Goal: Task Accomplishment & Management: Manage account settings

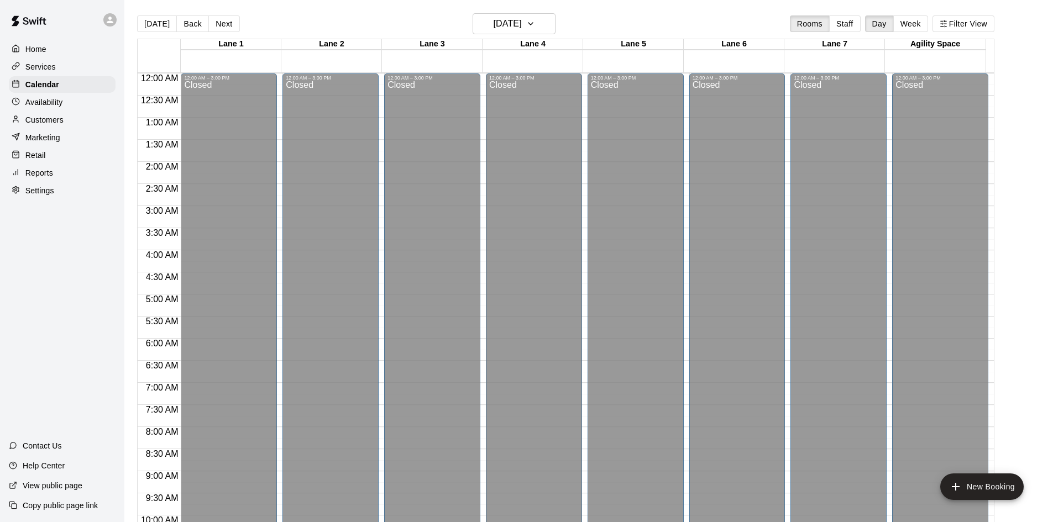
scroll to position [536, 0]
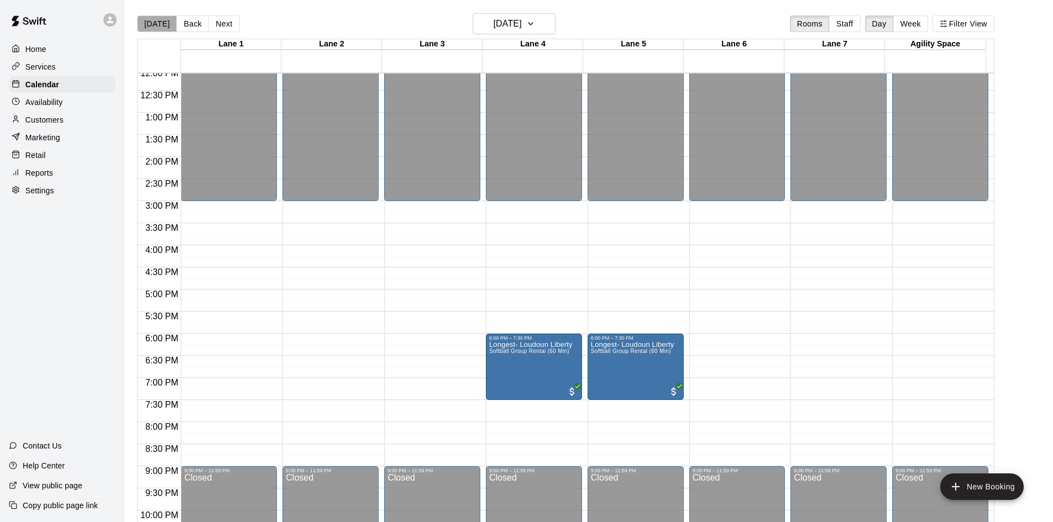
click at [161, 28] on button "[DATE]" at bounding box center [157, 23] width 40 height 17
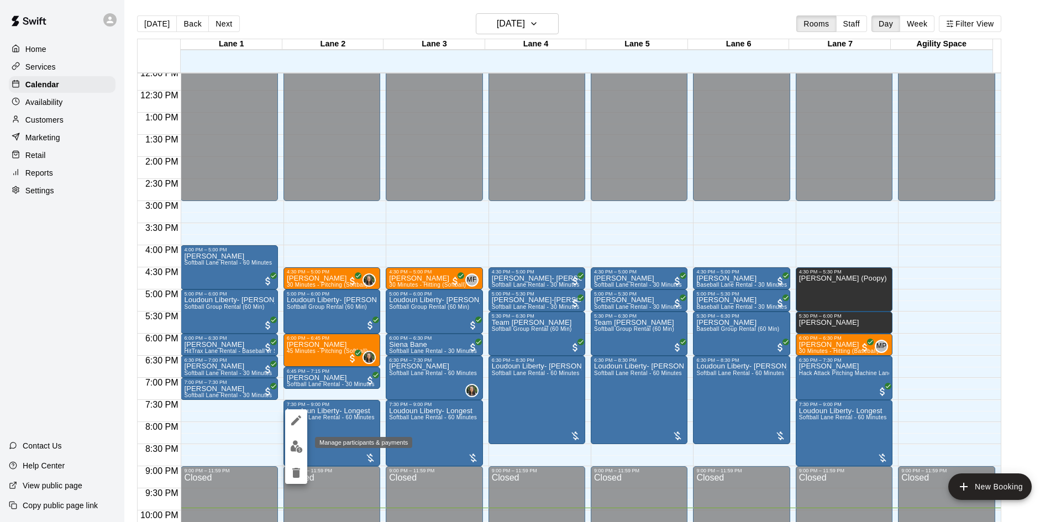
click at [296, 441] on img "edit" at bounding box center [296, 447] width 13 height 13
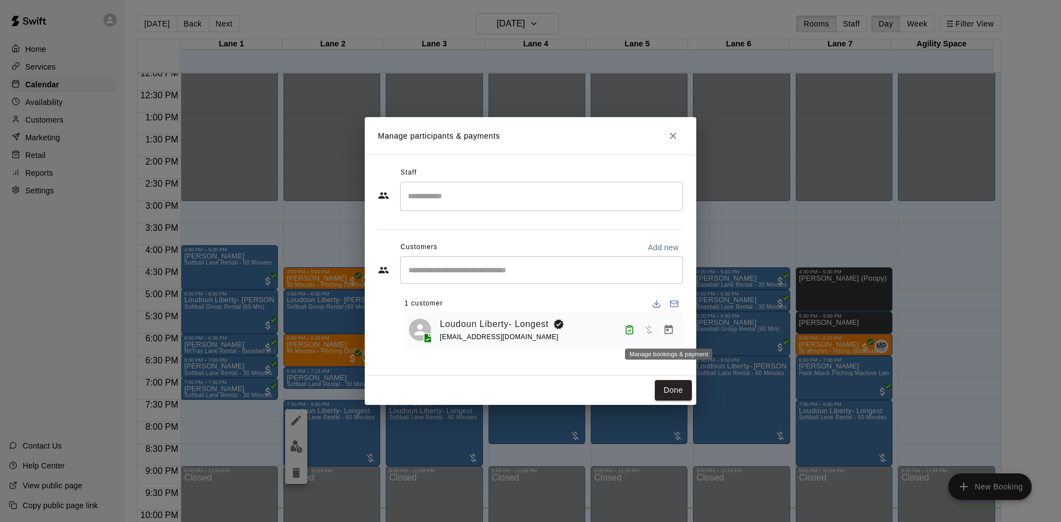
click at [671, 331] on icon "Manage bookings & payment" at bounding box center [668, 329] width 11 height 11
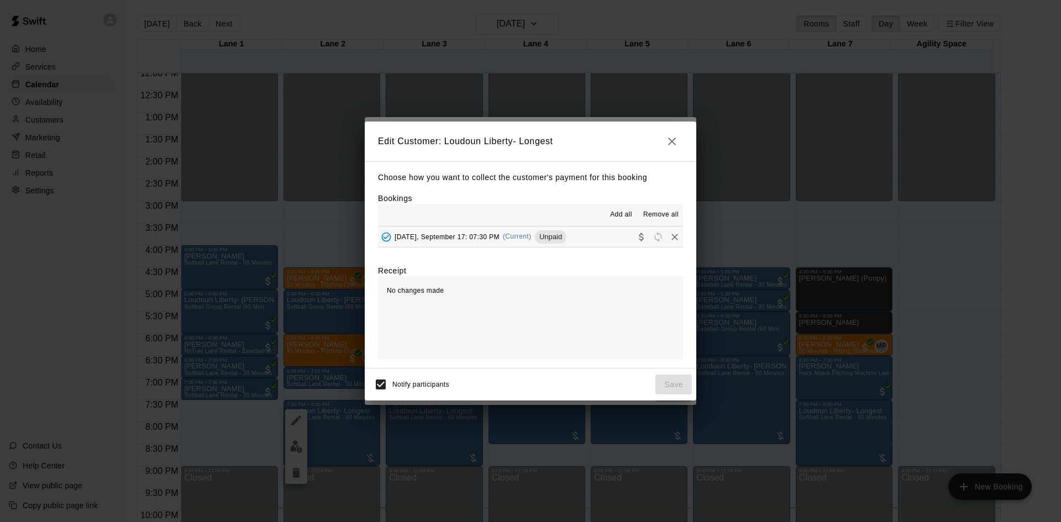
click at [639, 239] on icon "Collect payment" at bounding box center [641, 237] width 4 height 8
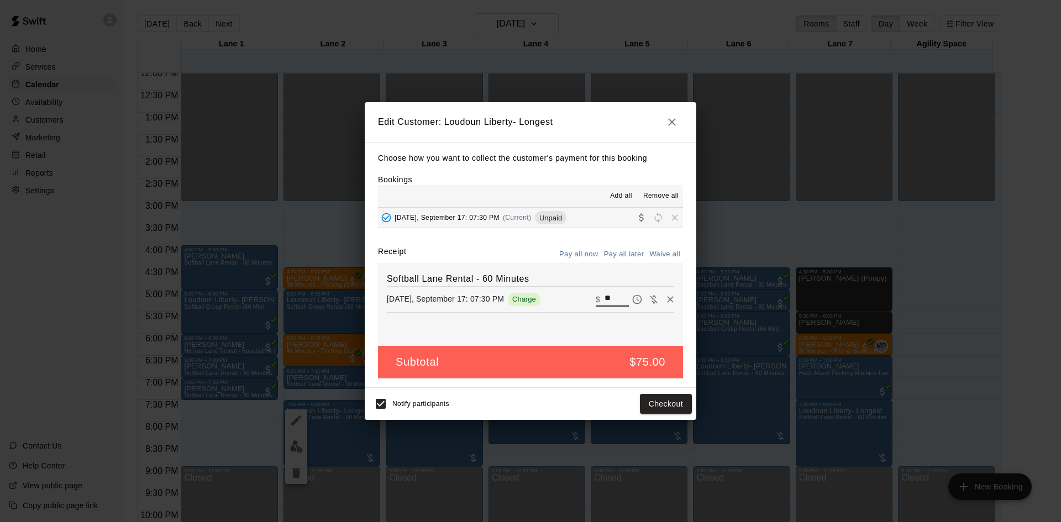
drag, startPoint x: 610, startPoint y: 301, endPoint x: 585, endPoint y: 302, distance: 24.9
click at [585, 302] on div "[DATE], September 17: 07:30 PM Charge ​ $ **" at bounding box center [530, 299] width 287 height 17
type input "***"
click at [654, 403] on button "Checkout" at bounding box center [666, 404] width 52 height 20
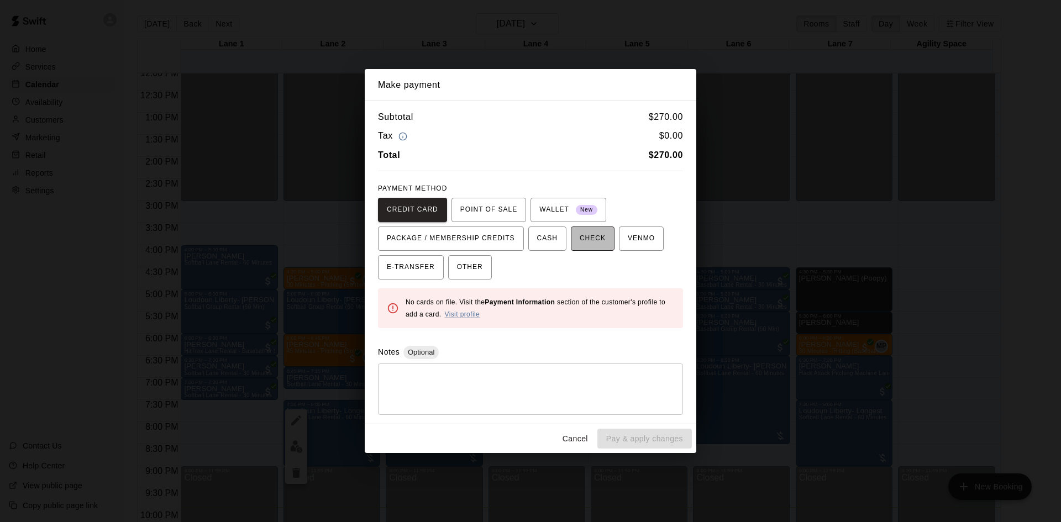
click at [586, 240] on span "CHECK" at bounding box center [593, 239] width 26 height 18
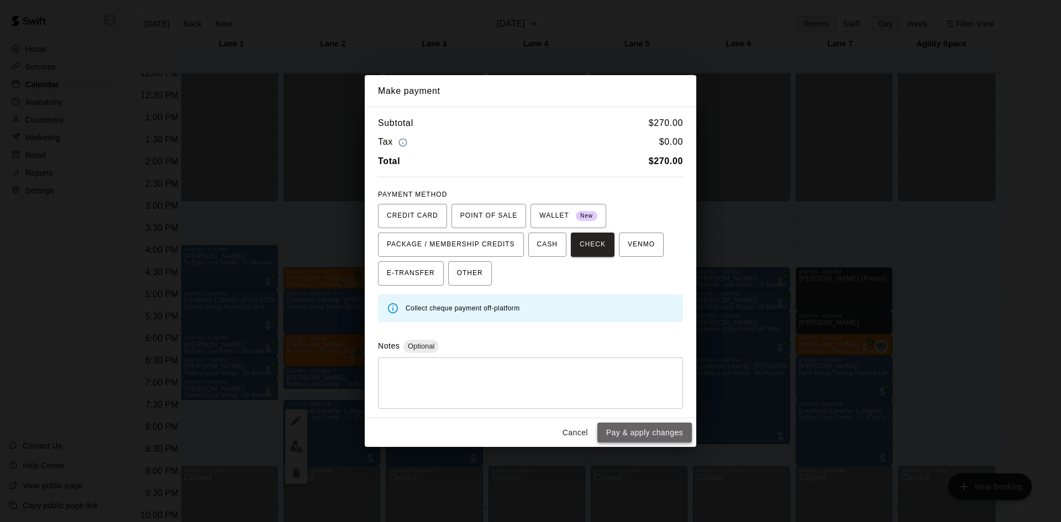
click at [626, 436] on button "Pay & apply changes" at bounding box center [644, 433] width 95 height 20
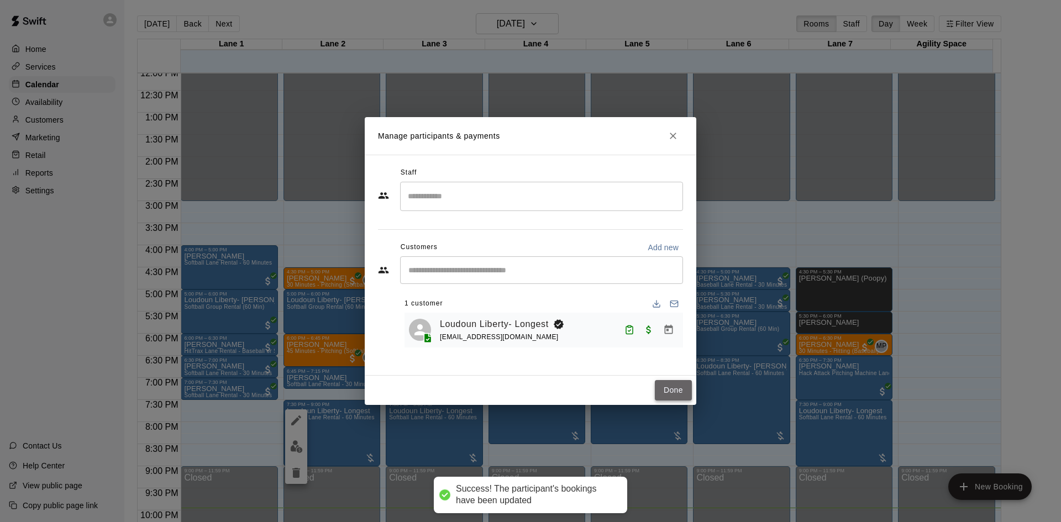
click at [668, 384] on button "Done" at bounding box center [673, 390] width 37 height 20
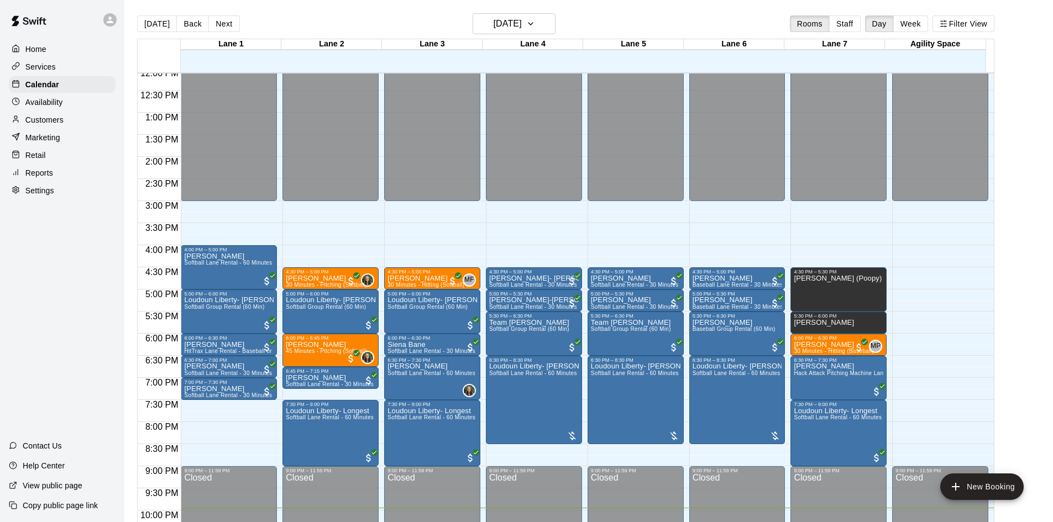
click at [45, 175] on p "Reports" at bounding box center [39, 172] width 28 height 11
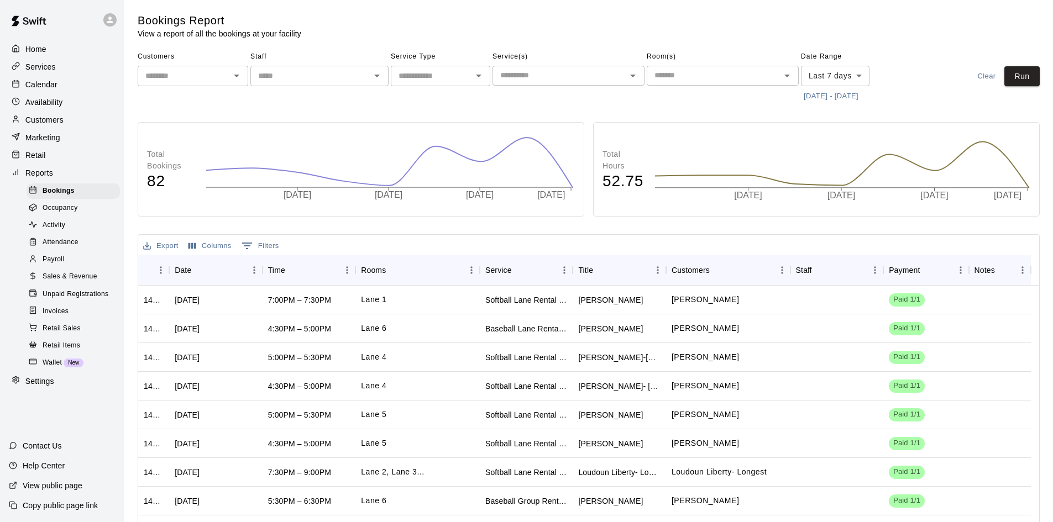
click at [54, 279] on span "Sales & Revenue" at bounding box center [70, 276] width 55 height 11
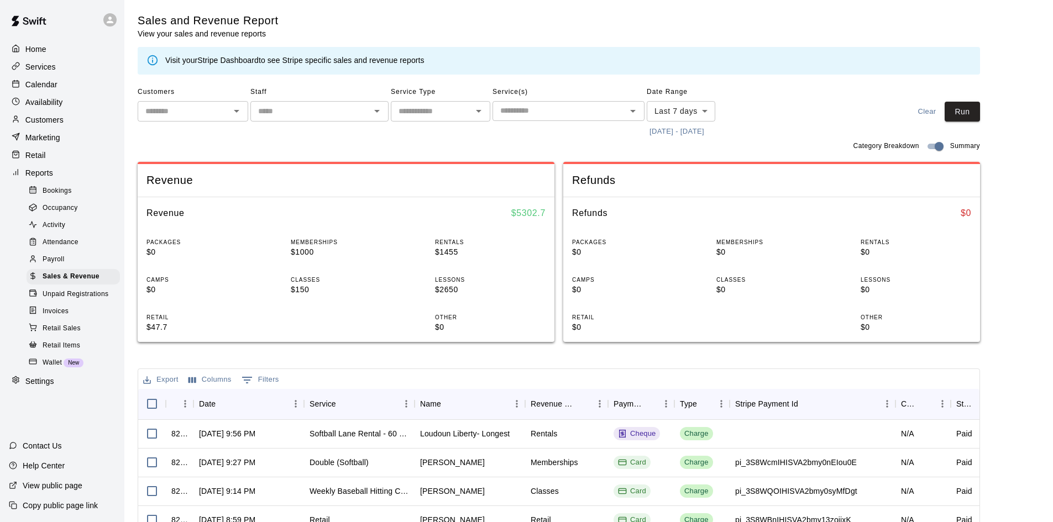
click at [699, 114] on body "Home Services Calendar Availability Customers Marketing Retail Reports Bookings…" at bounding box center [526, 380] width 1053 height 760
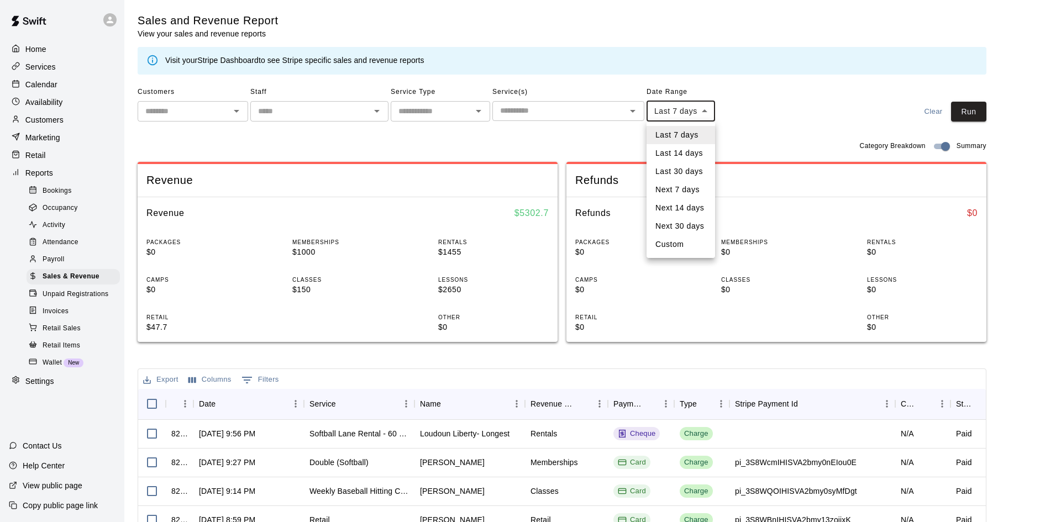
click at [674, 244] on li "Custom" at bounding box center [681, 244] width 69 height 18
type input "******"
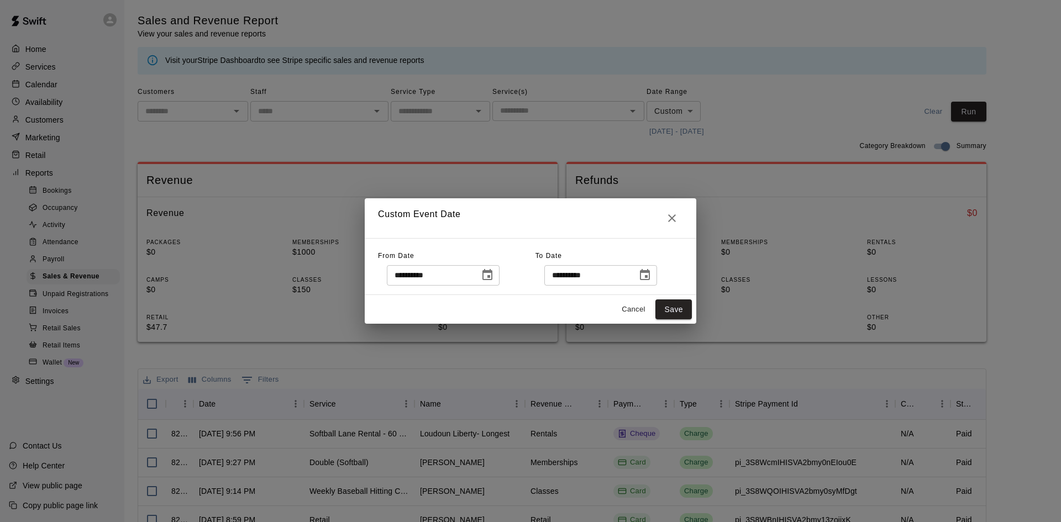
click at [494, 279] on icon "Choose date, selected date is Sep 10, 2025" at bounding box center [487, 275] width 13 height 13
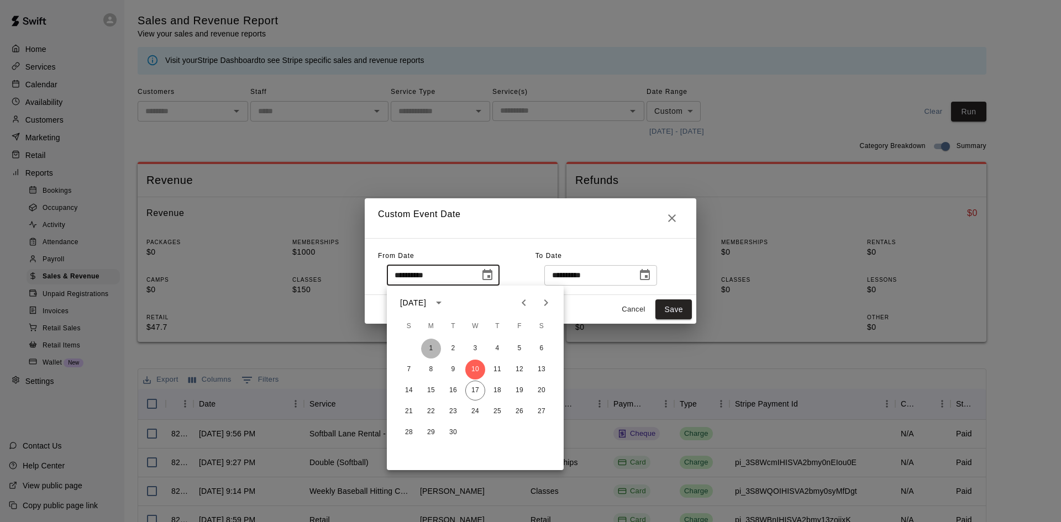
click at [429, 346] on button "1" at bounding box center [431, 349] width 20 height 20
type input "**********"
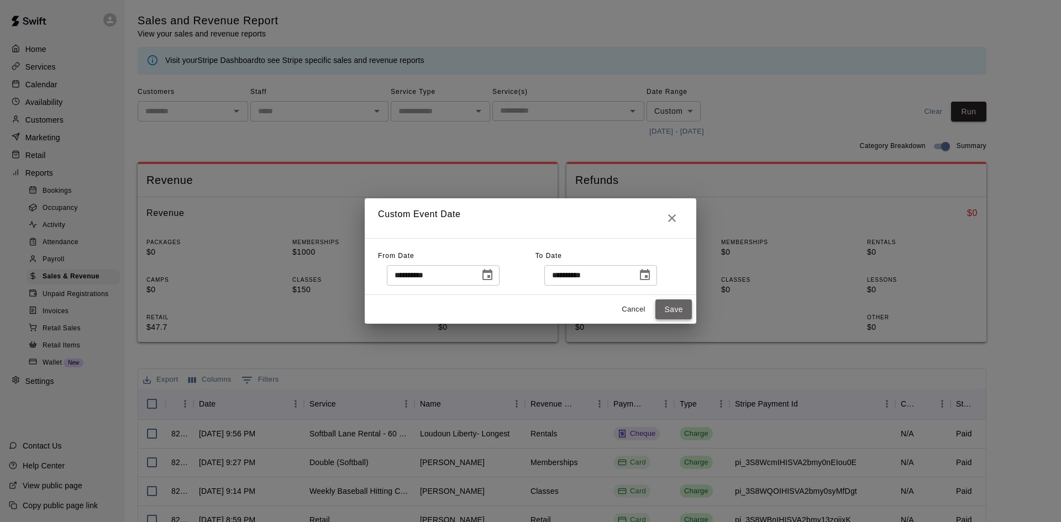
click at [678, 312] on button "Save" at bounding box center [674, 310] width 36 height 20
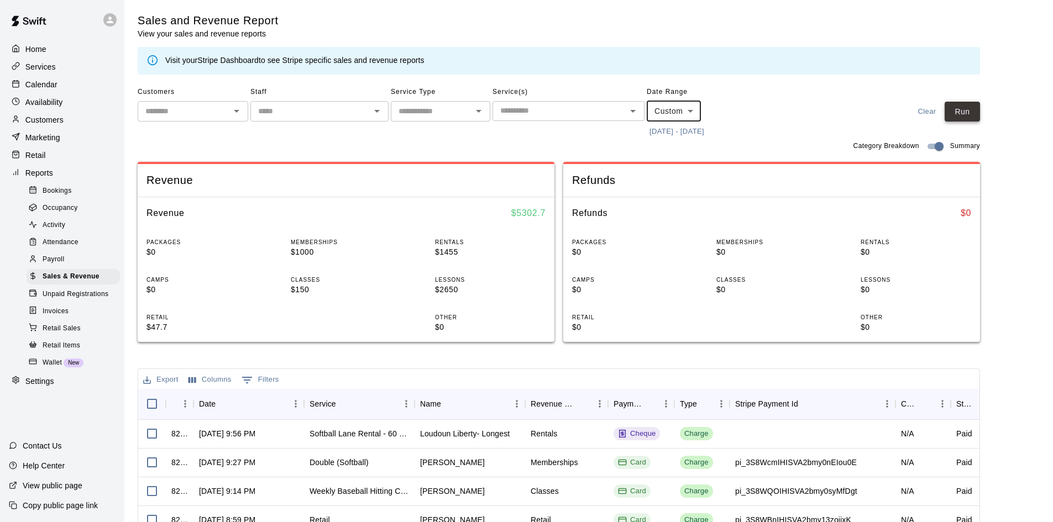
click at [962, 114] on button "Run" at bounding box center [962, 112] width 35 height 20
click at [48, 92] on div "Calendar" at bounding box center [62, 84] width 107 height 17
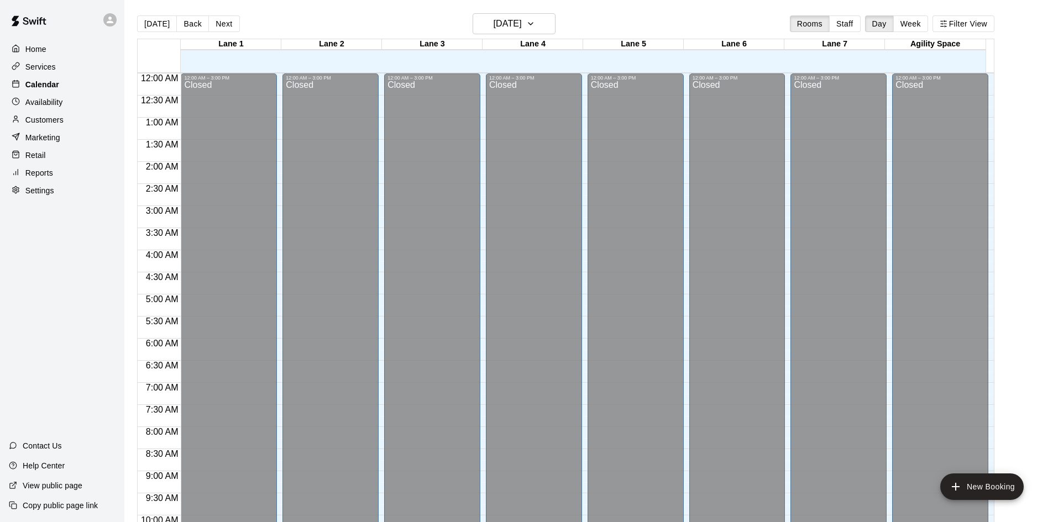
scroll to position [567, 0]
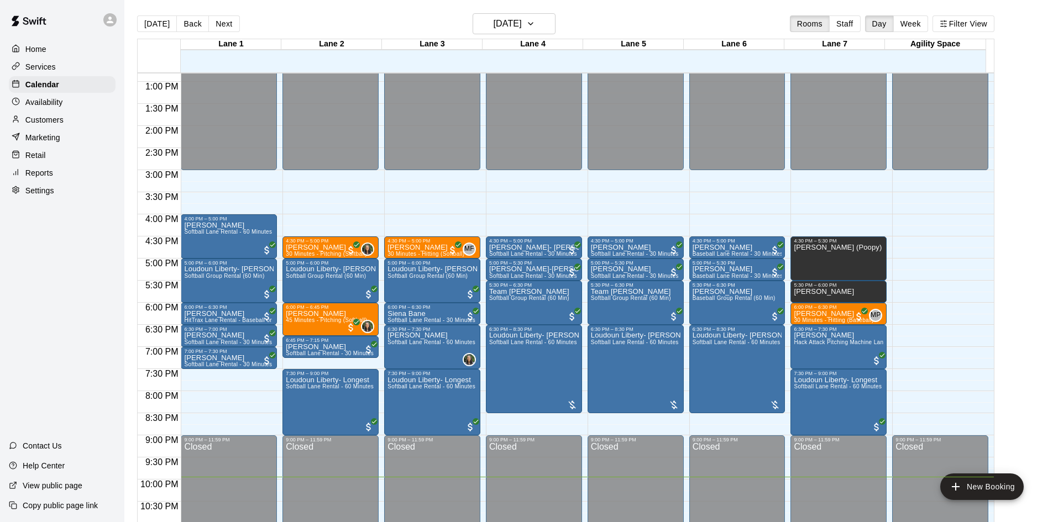
click at [236, 20] on div "[DATE] Back [DATE][DATE] Rooms Staff Day Week Filter View" at bounding box center [565, 25] width 857 height 25
click at [222, 23] on button "Next" at bounding box center [223, 23] width 31 height 17
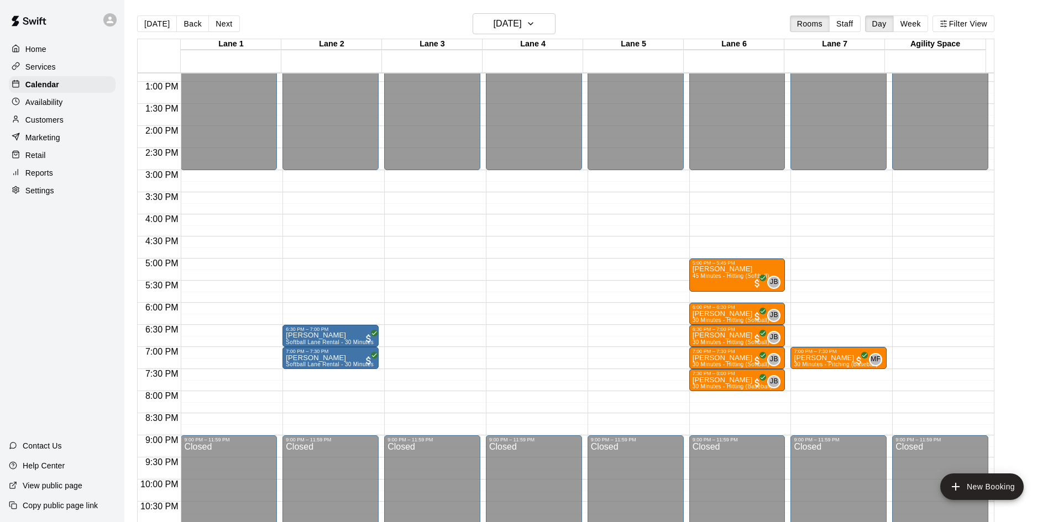
scroll to position [511, 0]
